Goal: Task Accomplishment & Management: Manage account settings

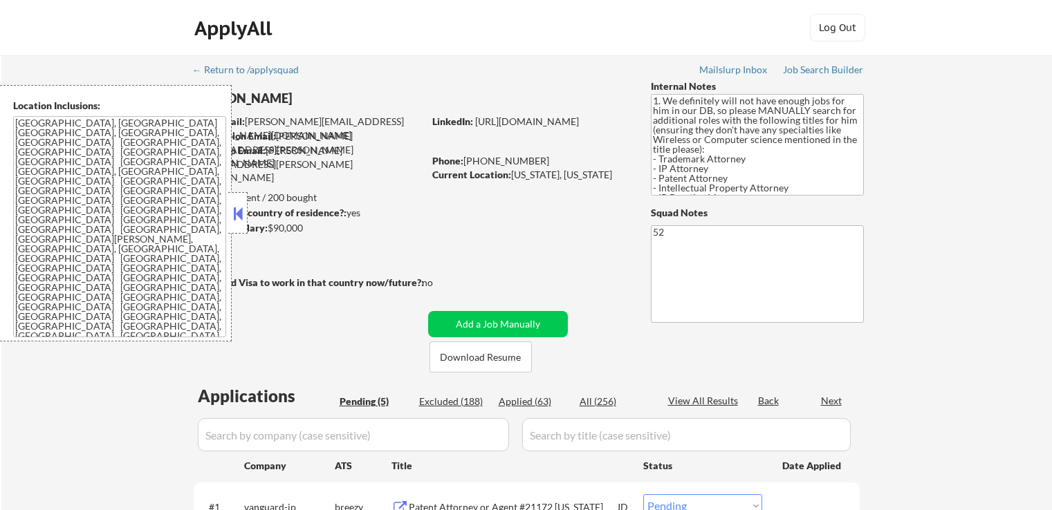
select select ""pending""
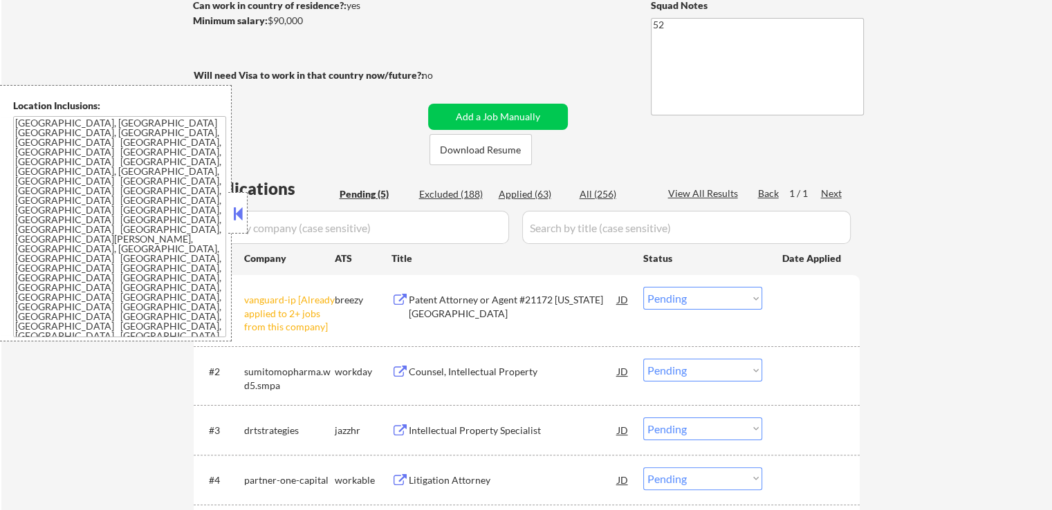
scroll to position [277, 0]
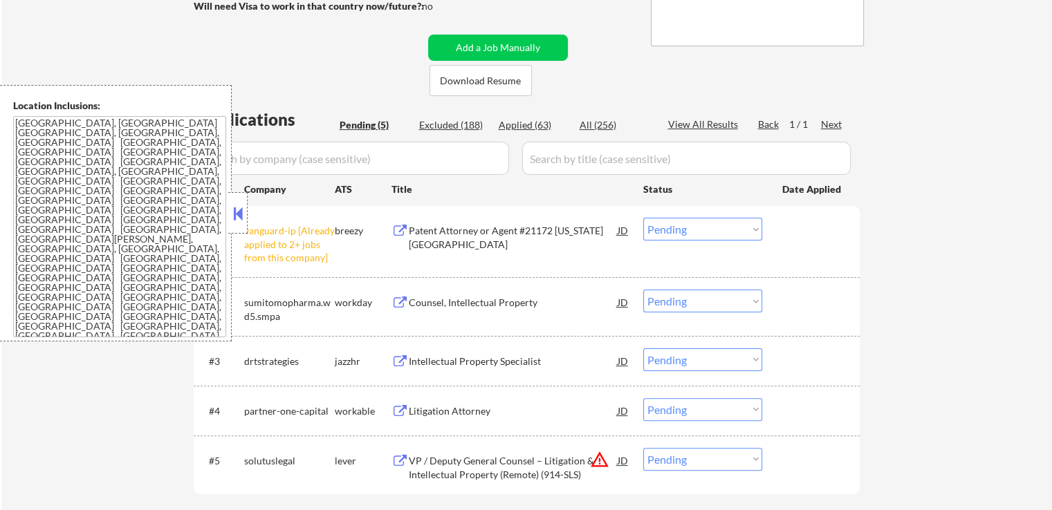
click at [706, 230] on select "Choose an option... Pending Applied Excluded (Questions) Excluded (Expired) Exc…" at bounding box center [702, 229] width 119 height 23
click at [643, 218] on select "Choose an option... Pending Applied Excluded (Questions) Excluded (Expired) Exc…" at bounding box center [702, 229] width 119 height 23
click at [434, 367] on div "Intellectual Property Specialist" at bounding box center [513, 362] width 209 height 14
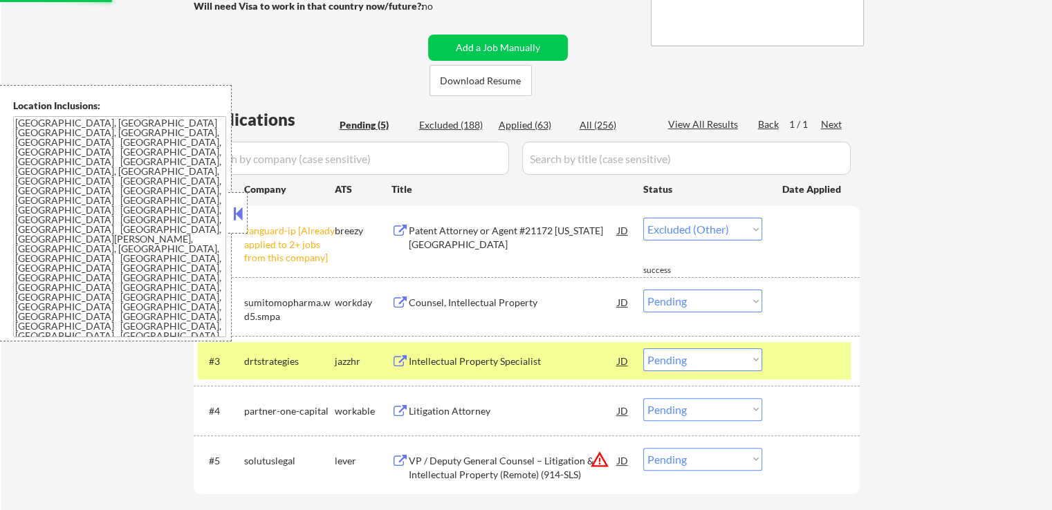
select select ""pending""
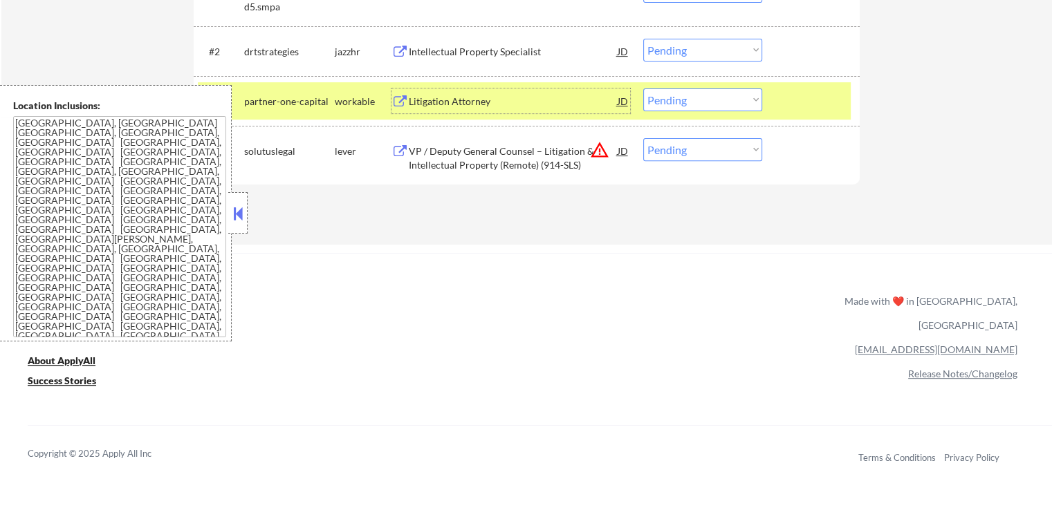
scroll to position [484, 0]
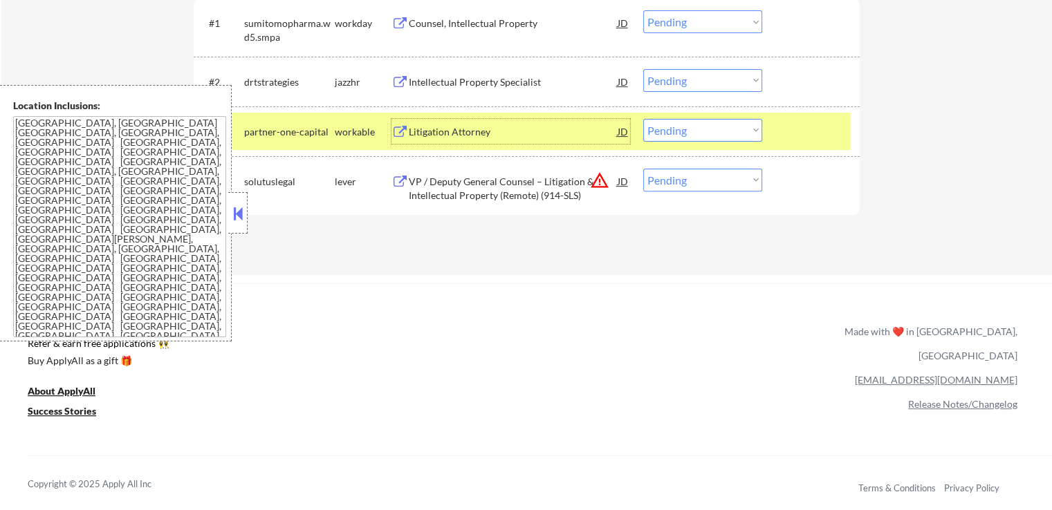
click at [681, 84] on select "Choose an option... Pending Applied Excluded (Questions) Excluded (Expired) Exc…" at bounding box center [702, 80] width 119 height 23
click at [643, 69] on select "Choose an option... Pending Applied Excluded (Questions) Excluded (Expired) Exc…" at bounding box center [702, 80] width 119 height 23
click at [433, 129] on div "Litigation Attorney" at bounding box center [513, 132] width 209 height 14
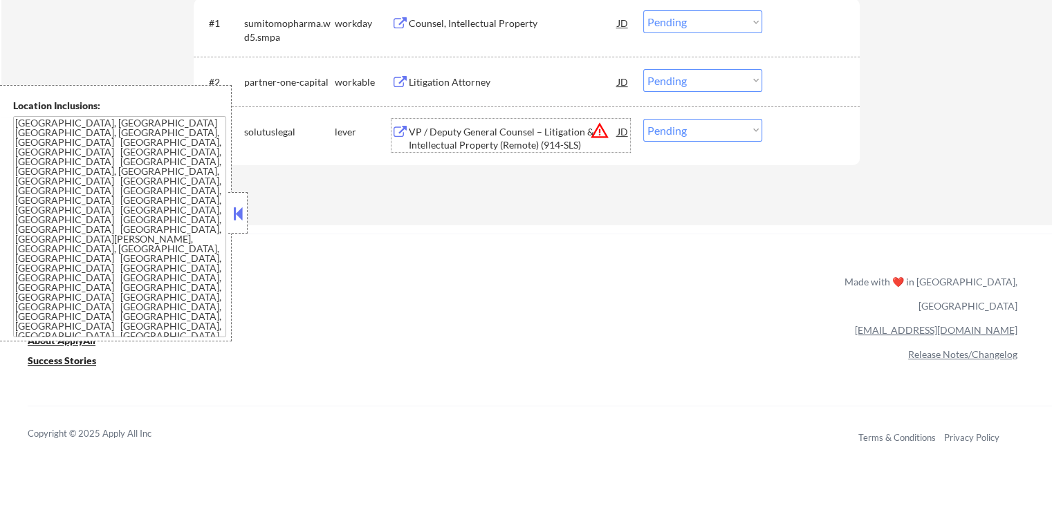
click at [435, 133] on div "VP / Deputy General Counsel – Litigation & Intellectual Property (Remote) (914-…" at bounding box center [513, 138] width 209 height 27
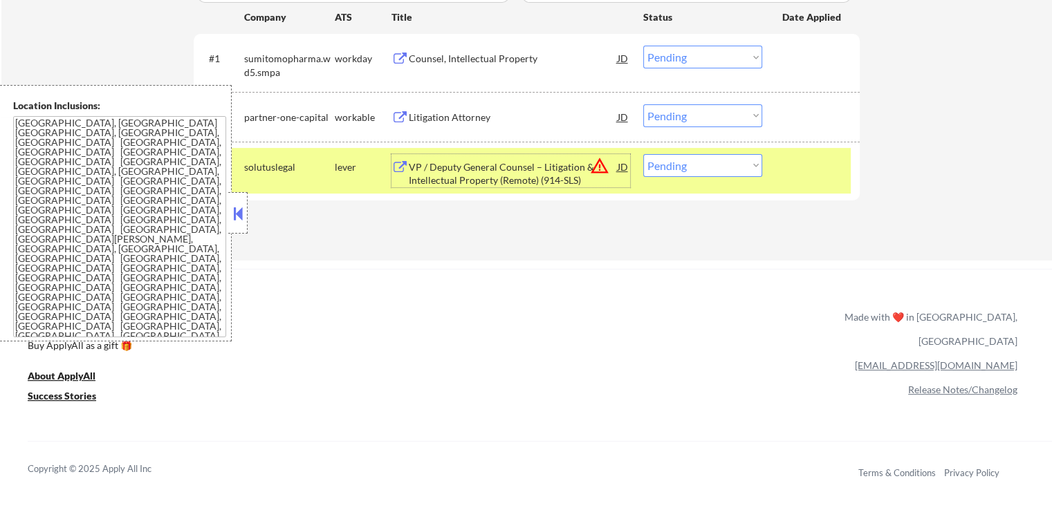
scroll to position [415, 0]
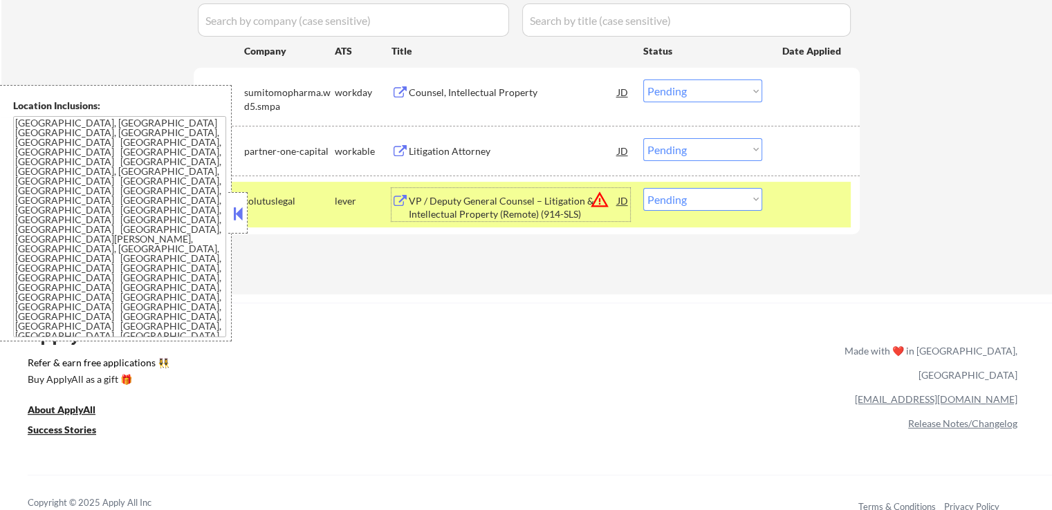
drag, startPoint x: 697, startPoint y: 150, endPoint x: 701, endPoint y: 156, distance: 7.5
click at [698, 150] on select "Choose an option... Pending Applied Excluded (Questions) Excluded (Expired) Exc…" at bounding box center [702, 149] width 119 height 23
click at [643, 138] on select "Choose an option... Pending Applied Excluded (Questions) Excluded (Expired) Exc…" at bounding box center [702, 149] width 119 height 23
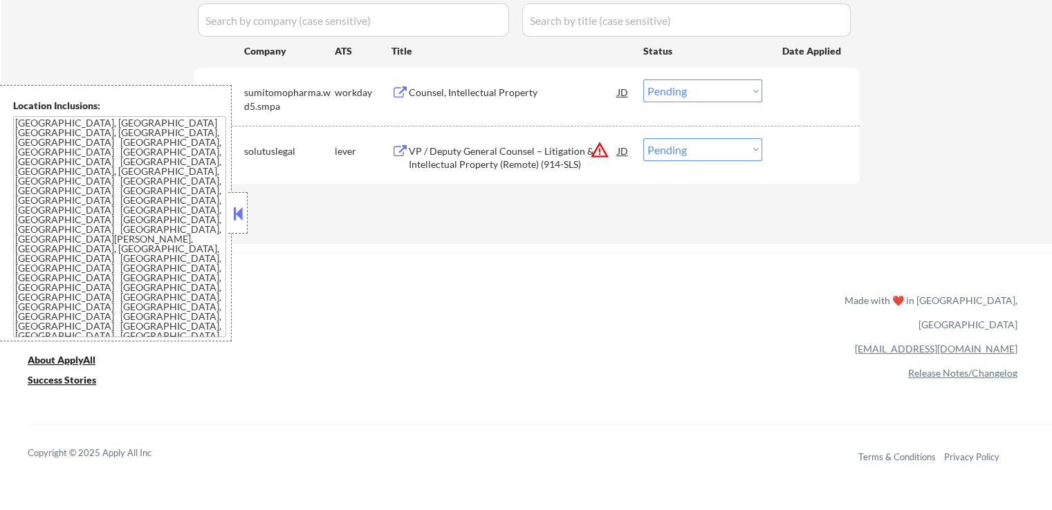
click at [678, 148] on select "Choose an option... Pending Applied Excluded (Questions) Excluded (Expired) Exc…" at bounding box center [702, 149] width 119 height 23
select select ""applied""
click at [643, 138] on select "Choose an option... Pending Applied Excluded (Questions) Excluded (Expired) Exc…" at bounding box center [702, 149] width 119 height 23
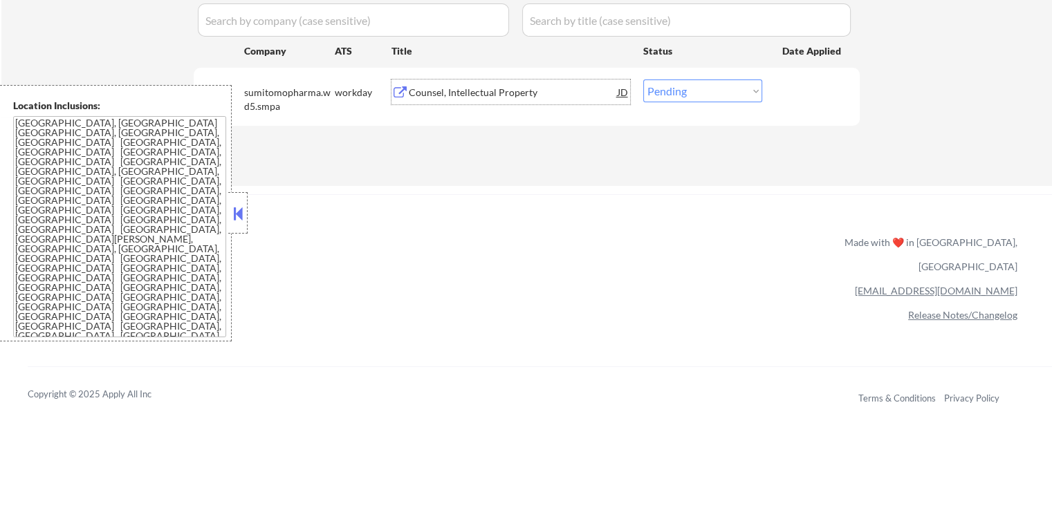
click at [452, 97] on div "Counsel, Intellectual Property" at bounding box center [513, 93] width 209 height 14
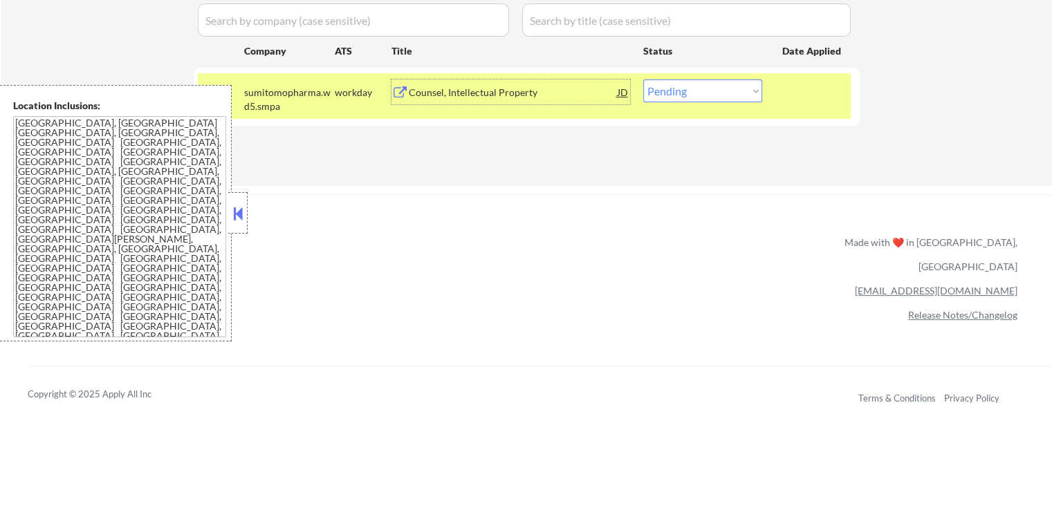
click at [455, 101] on div "Counsel, Intellectual Property" at bounding box center [513, 92] width 209 height 25
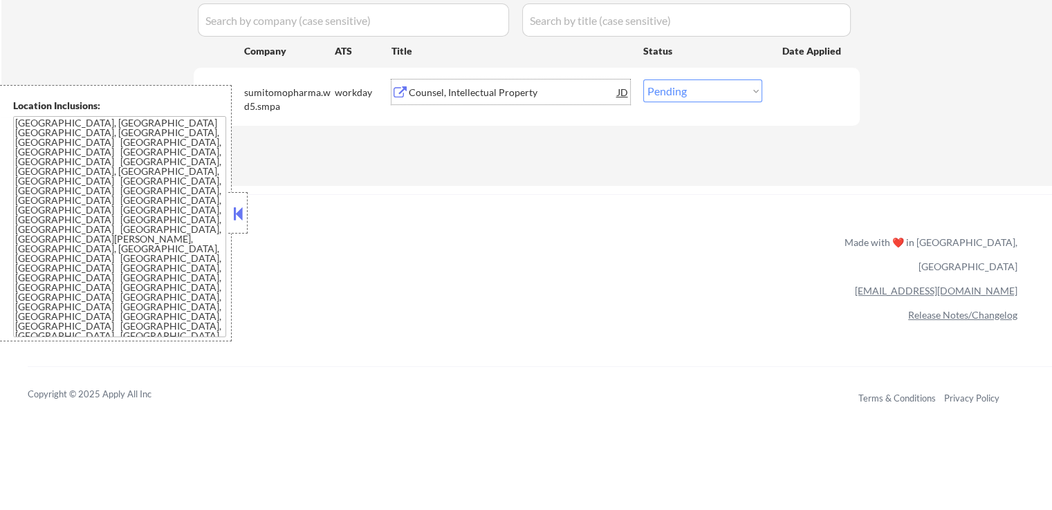
click at [710, 94] on select "Choose an option... Pending Applied Excluded (Questions) Excluded (Expired) Exc…" at bounding box center [702, 91] width 119 height 23
select select ""applied""
click at [643, 80] on select "Choose an option... Pending Applied Excluded (Questions) Excluded (Expired) Exc…" at bounding box center [702, 91] width 119 height 23
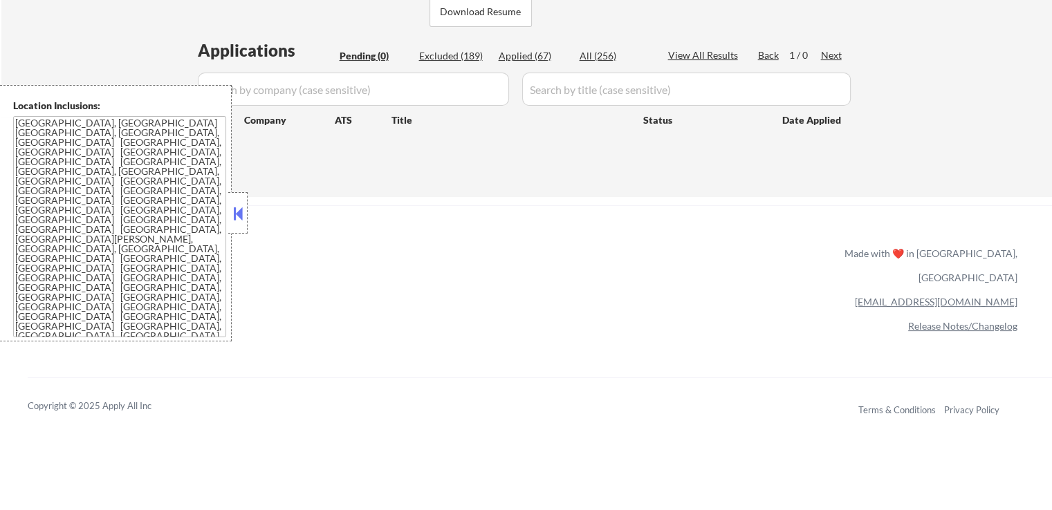
scroll to position [277, 0]
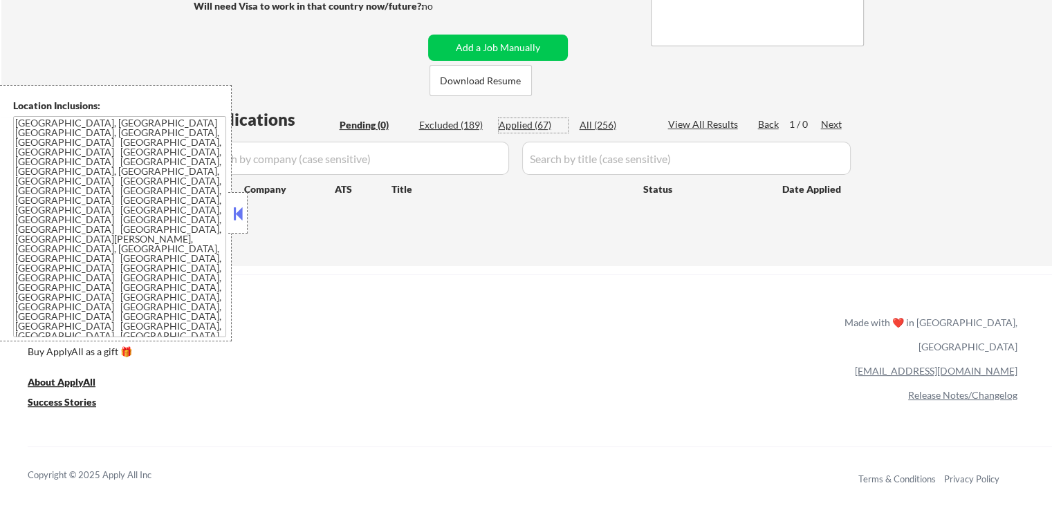
click at [532, 131] on div "Applied (67)" at bounding box center [533, 125] width 69 height 14
click at [528, 125] on div "Applied (67)" at bounding box center [533, 125] width 69 height 14
select select ""applied""
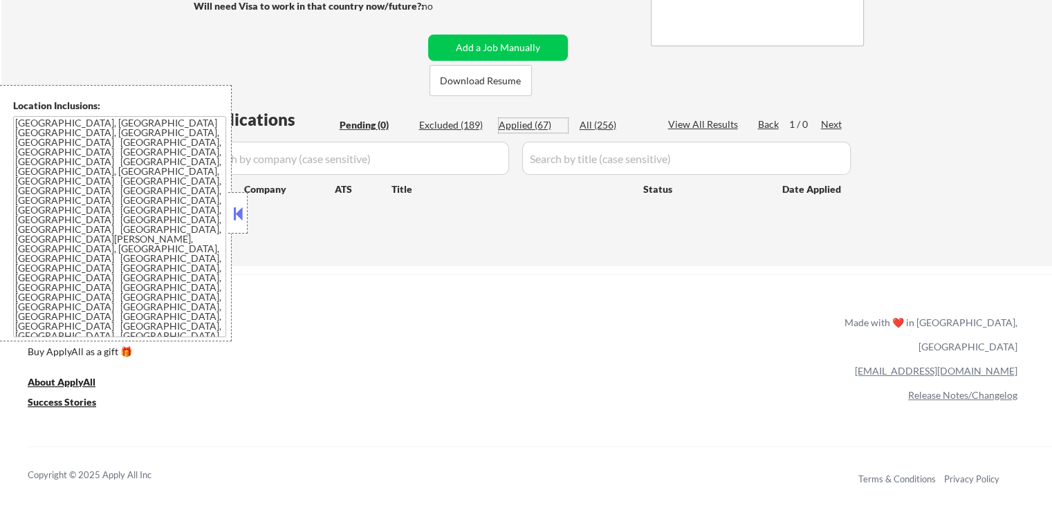
select select ""applied""
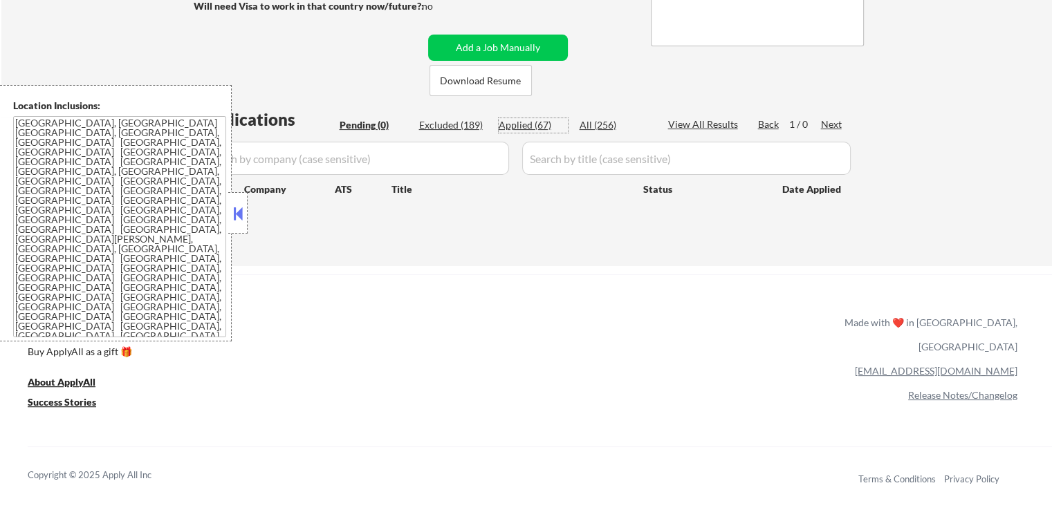
select select ""applied""
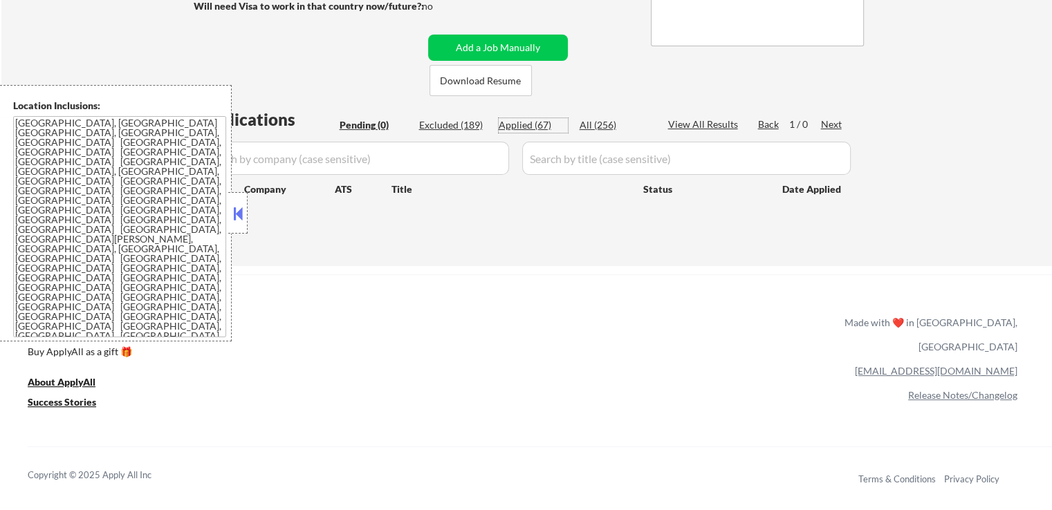
select select ""applied""
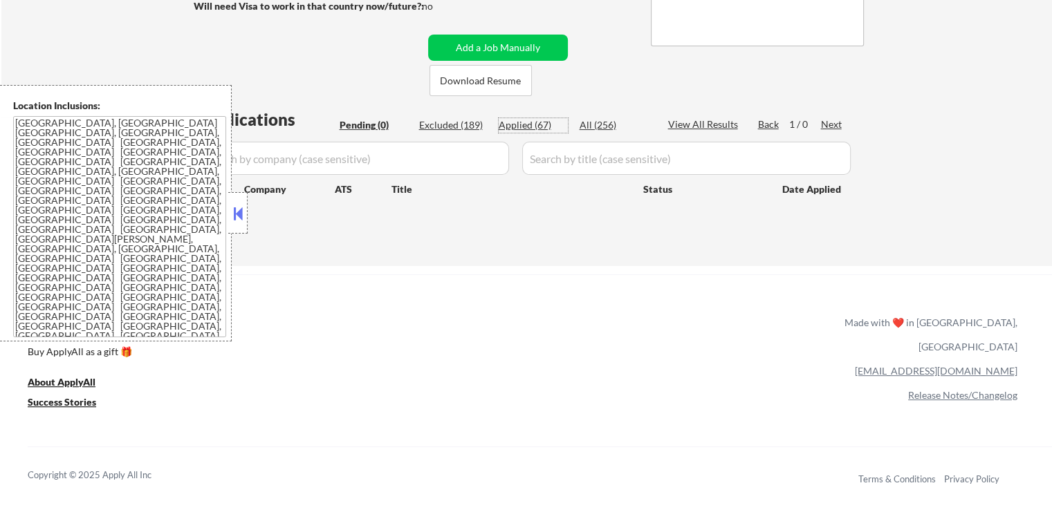
select select ""applied""
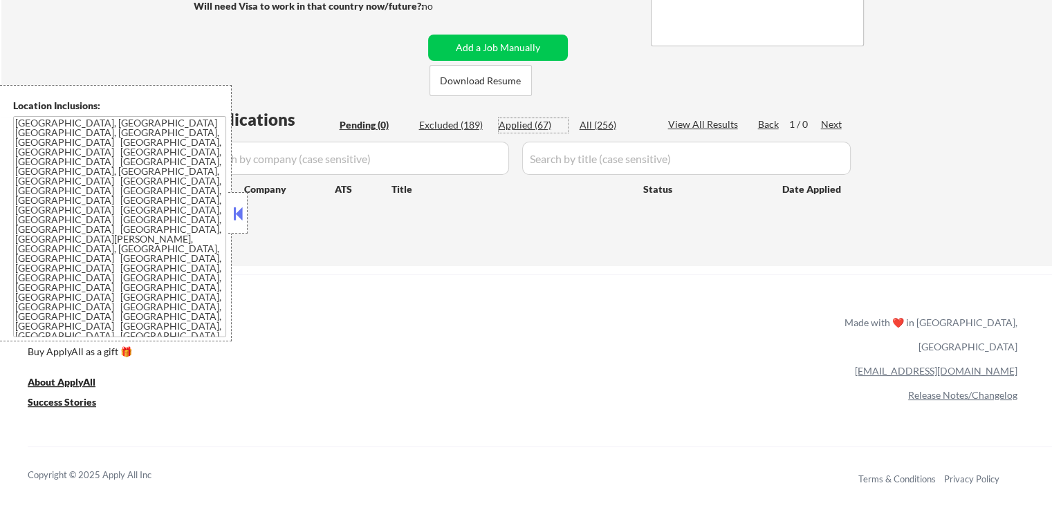
select select ""applied""
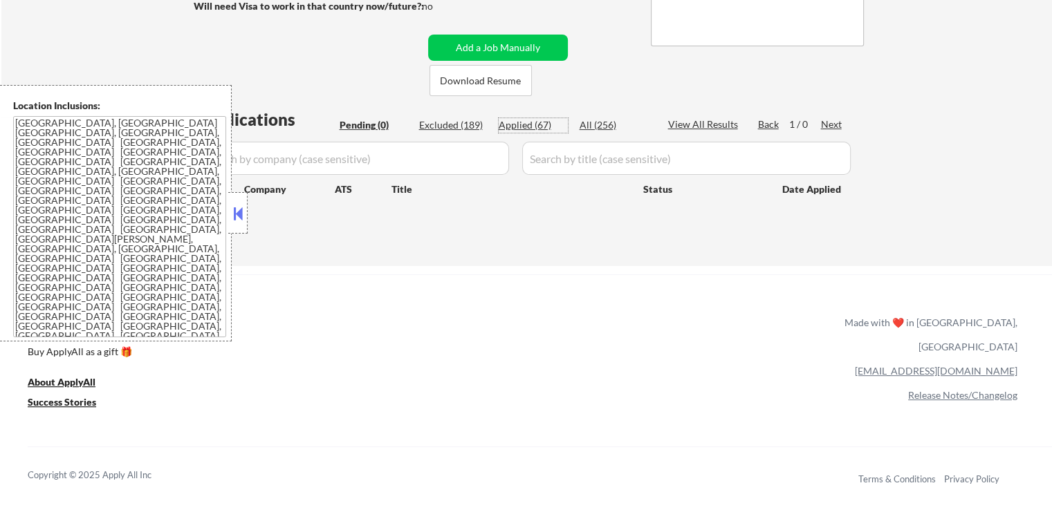
select select ""applied""
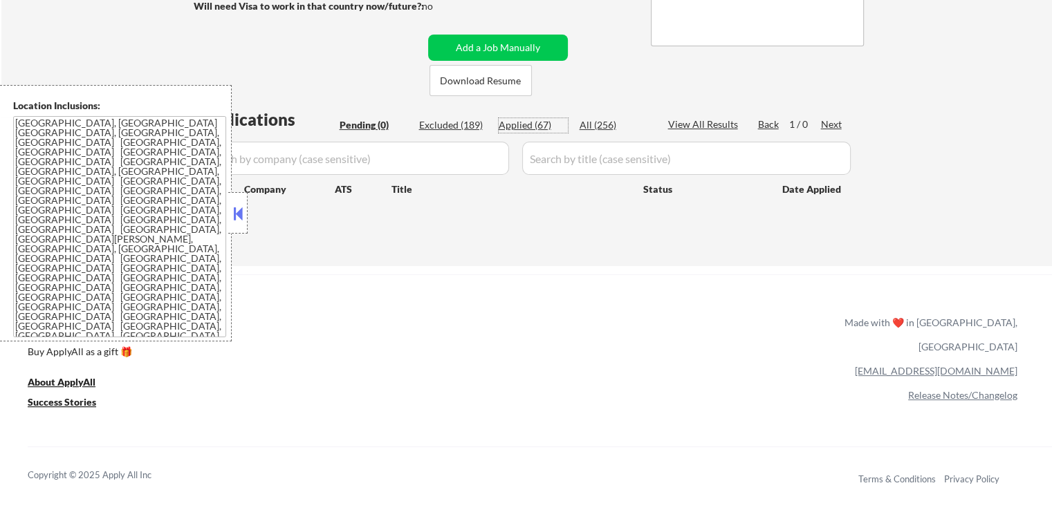
select select ""applied""
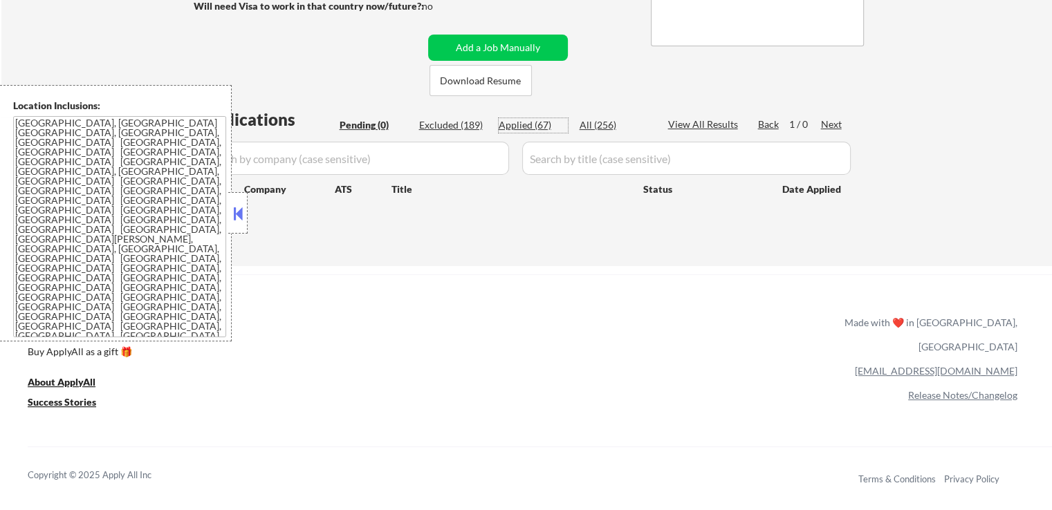
select select ""applied""
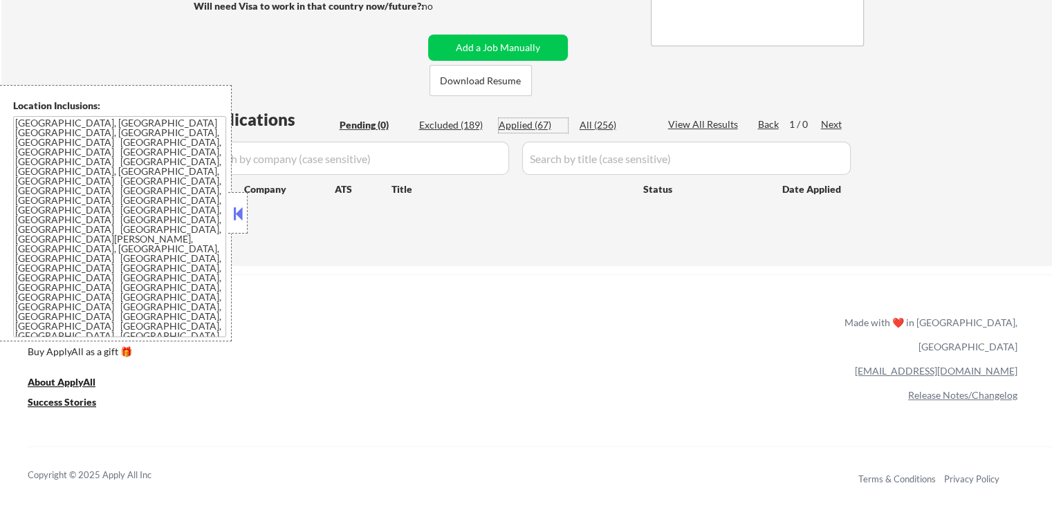
select select ""applied""
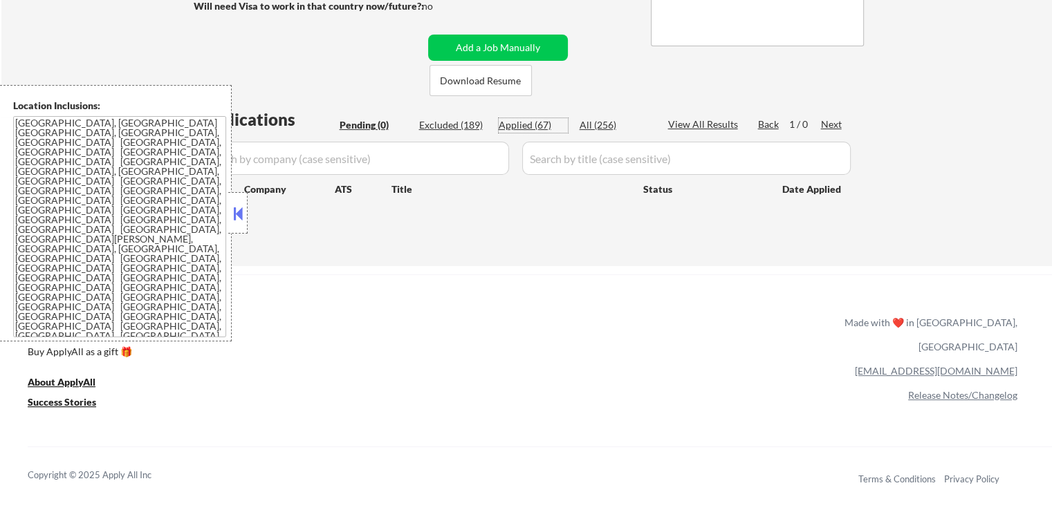
select select ""applied""
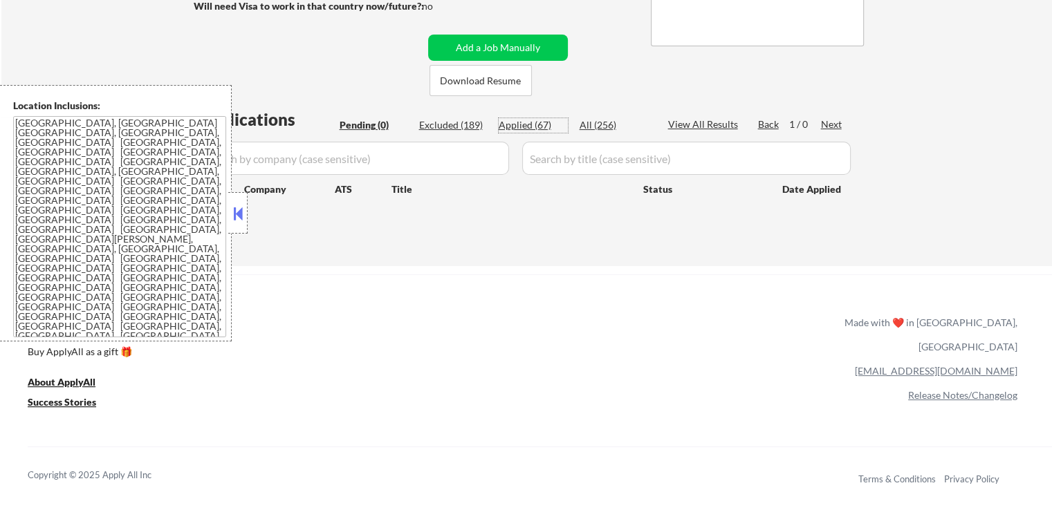
select select ""applied""
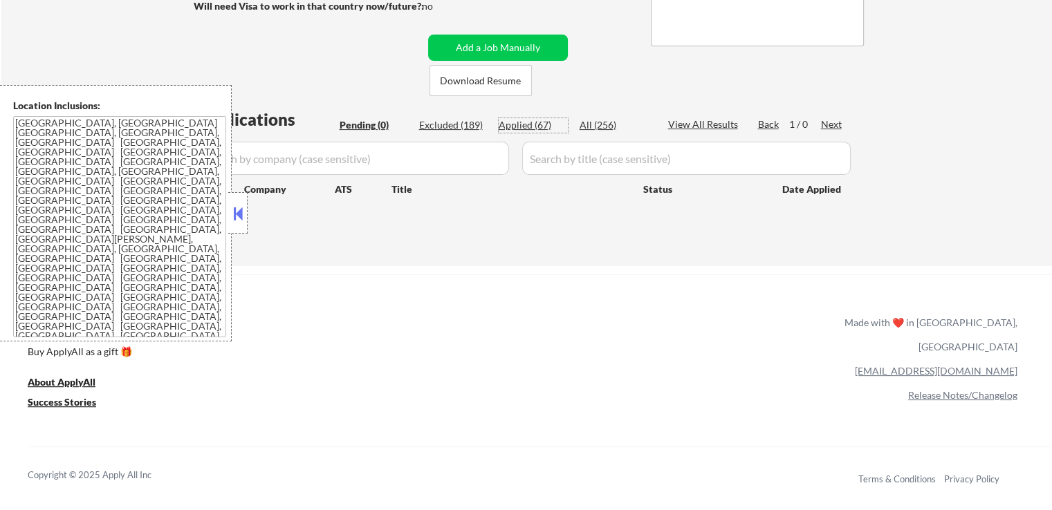
select select ""applied""
